Goal: Browse casually: Explore the website without a specific task or goal

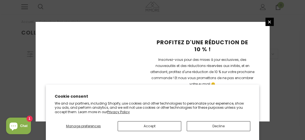
scroll to position [182, 0]
